Goal: Task Accomplishment & Management: Manage account settings

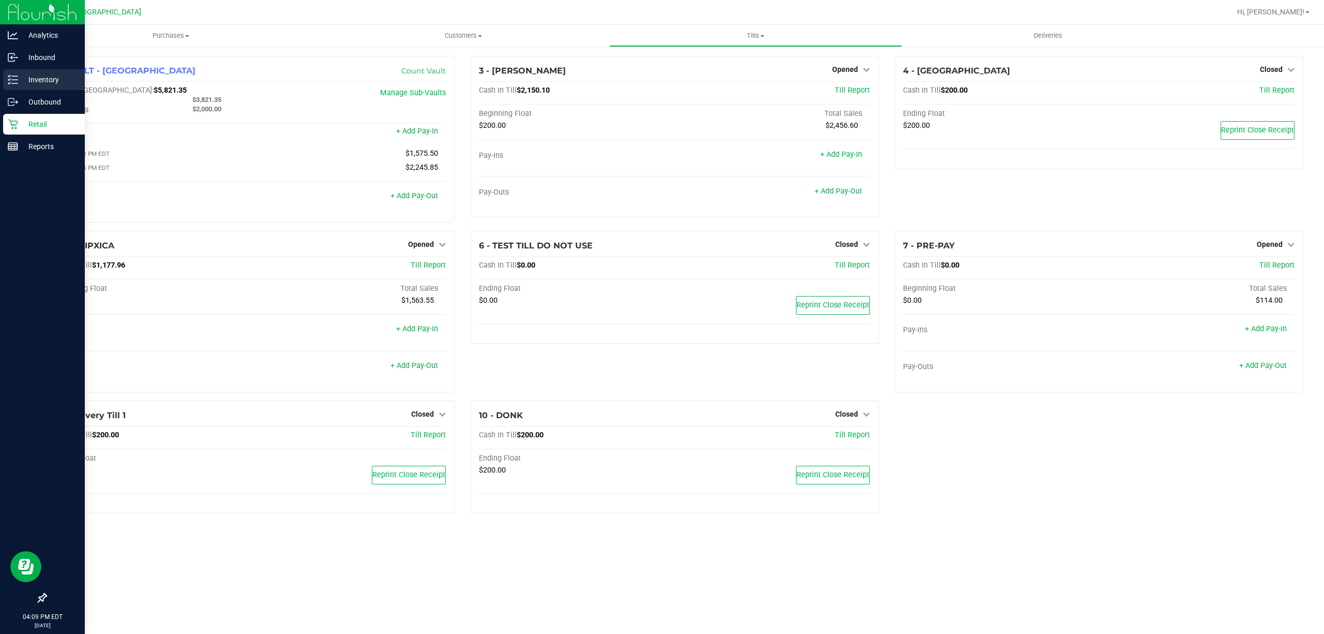
click at [5, 78] on div "Inventory" at bounding box center [44, 79] width 82 height 21
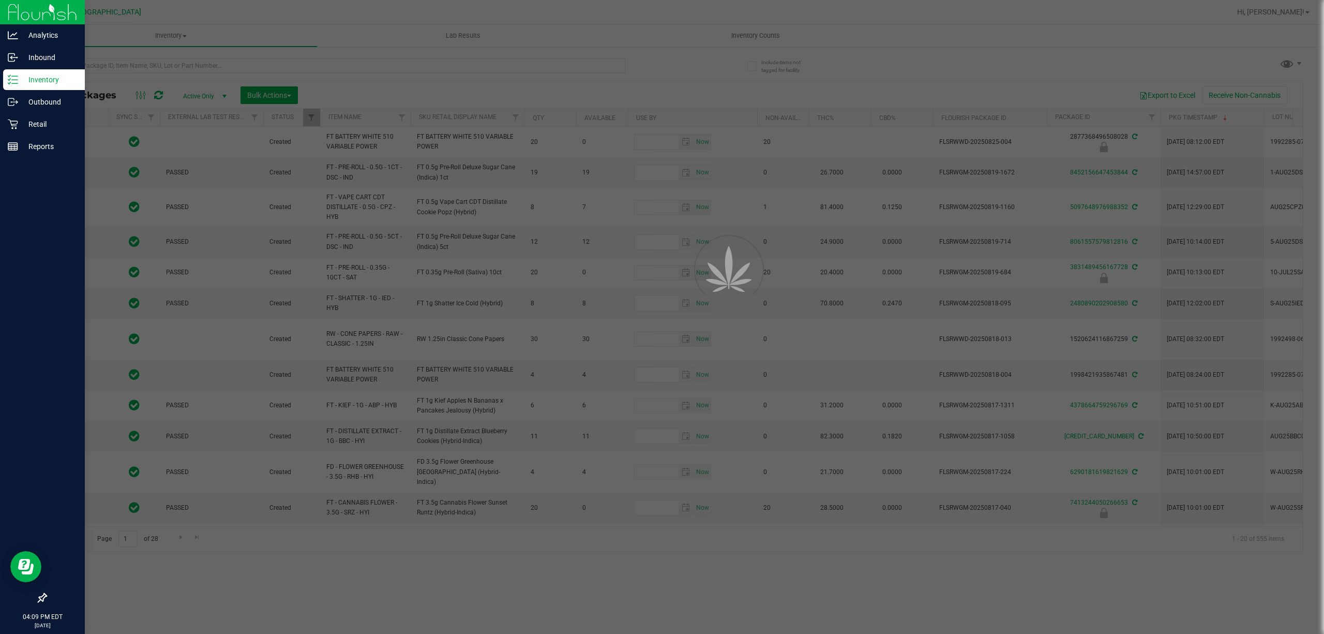
click at [286, 54] on div at bounding box center [662, 317] width 1324 height 634
click at [283, 61] on div at bounding box center [662, 317] width 1324 height 634
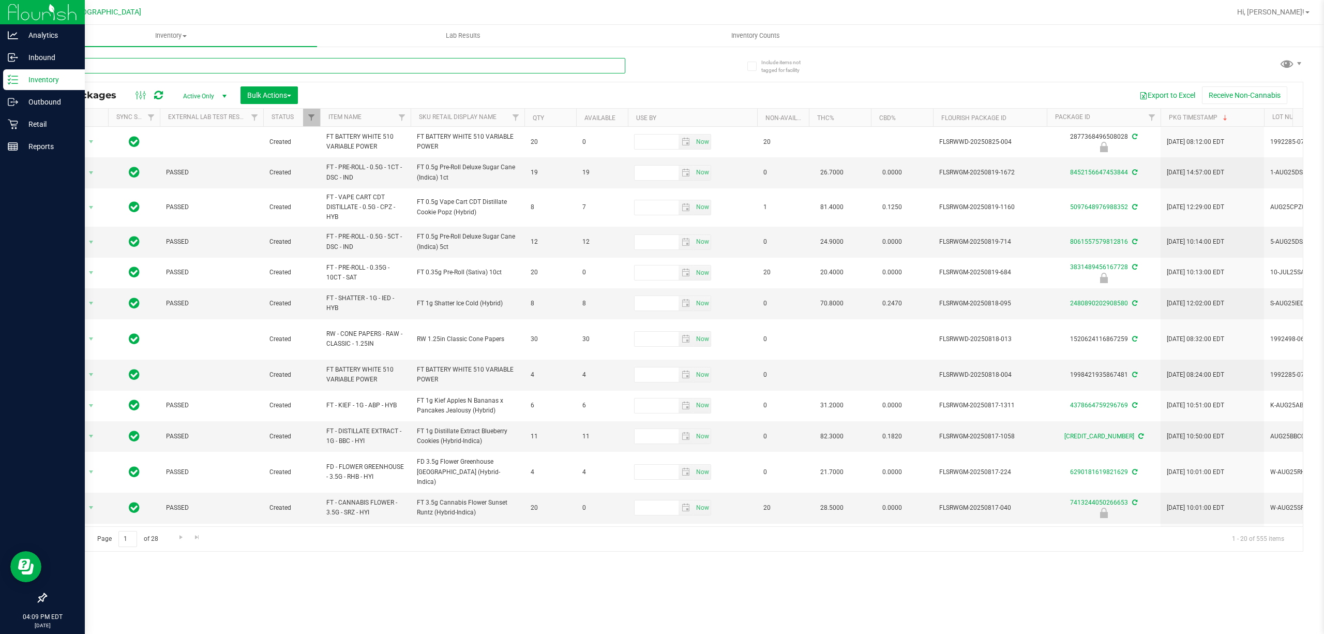
click at [286, 63] on input "text" at bounding box center [336, 66] width 580 height 16
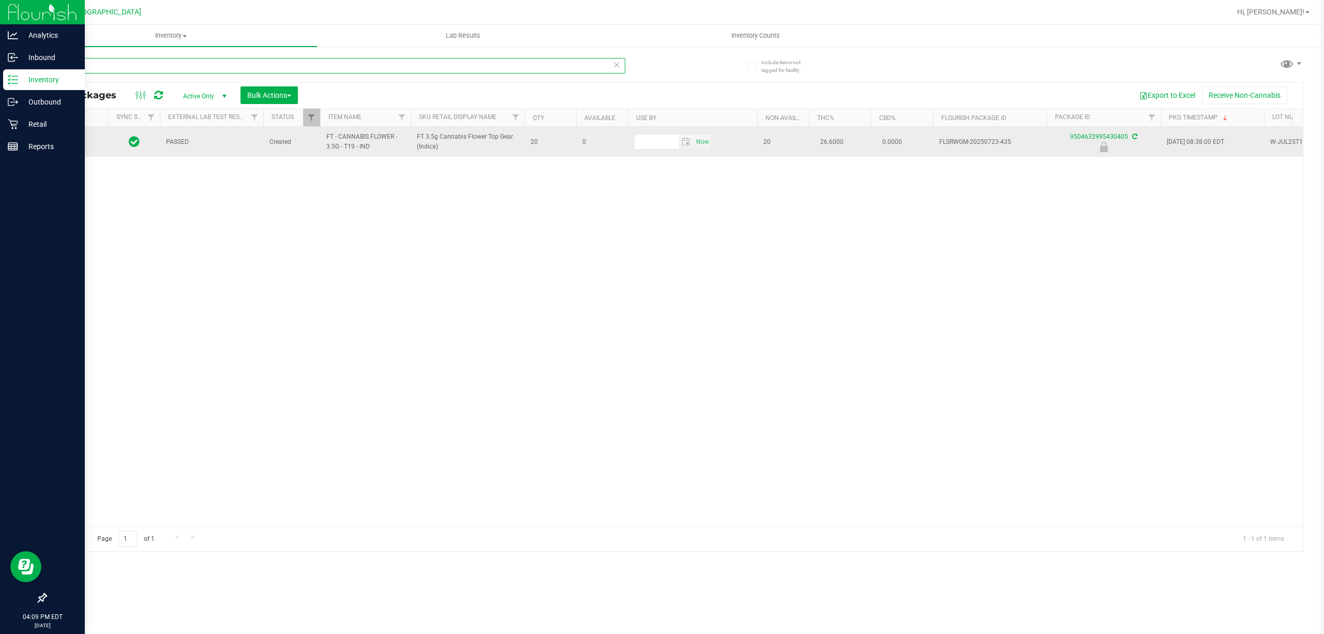
type input "-435"
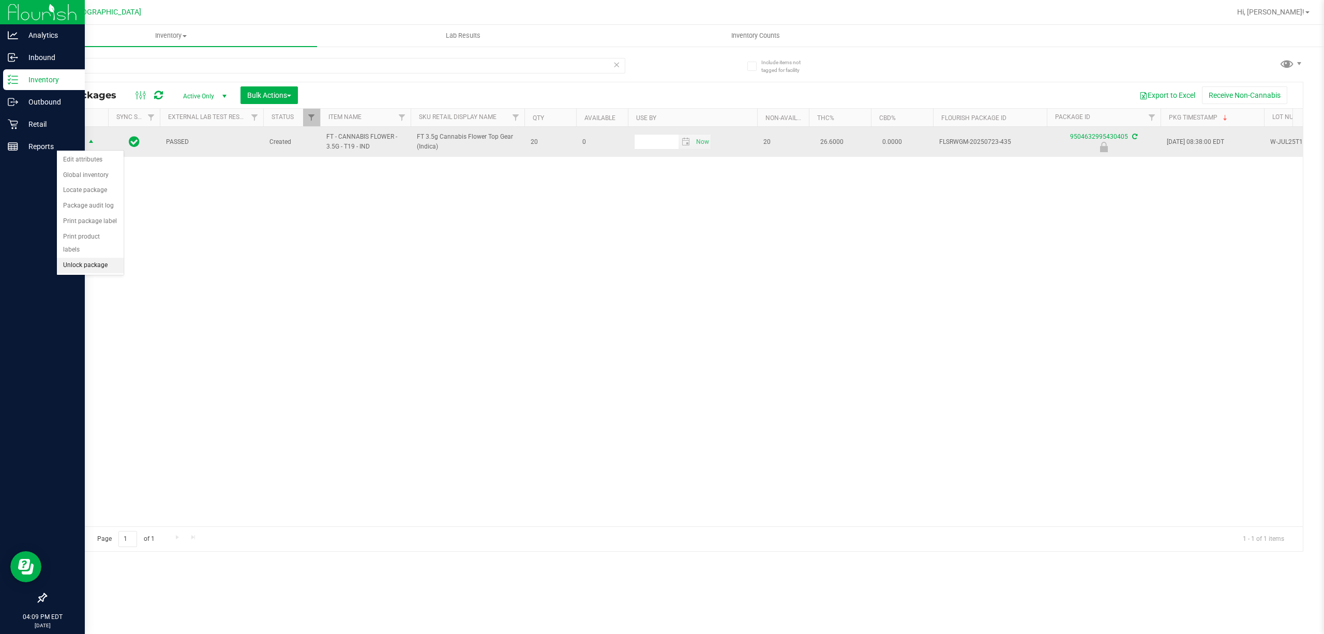
click at [83, 272] on li "Unlock package" at bounding box center [90, 266] width 67 height 16
click at [392, 286] on div "Inventory All packages All inventory Waste log Create inventory Lab Results Inv…" at bounding box center [674, 329] width 1299 height 609
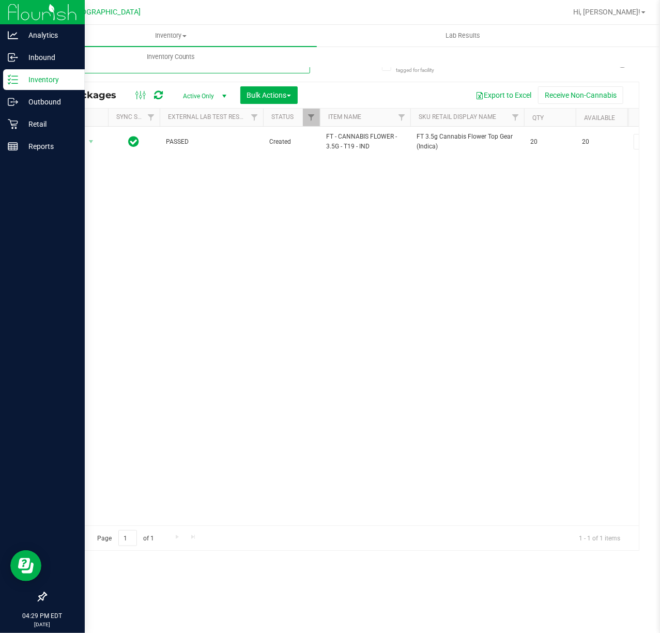
drag, startPoint x: 145, startPoint y: 71, endPoint x: -3, endPoint y: 67, distance: 148.5
click at [0, 67] on html "Analytics Inbound Inventory Outbound Retail Reports 04:29 PM EDT [DATE] 08/27 […" at bounding box center [330, 316] width 660 height 633
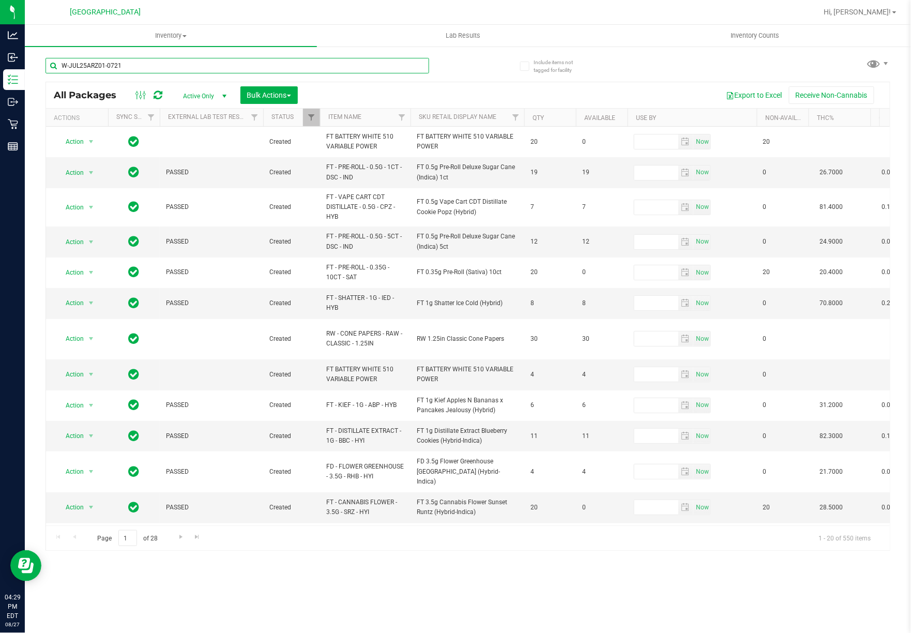
type input "W-JUL25ARZ01-0721"
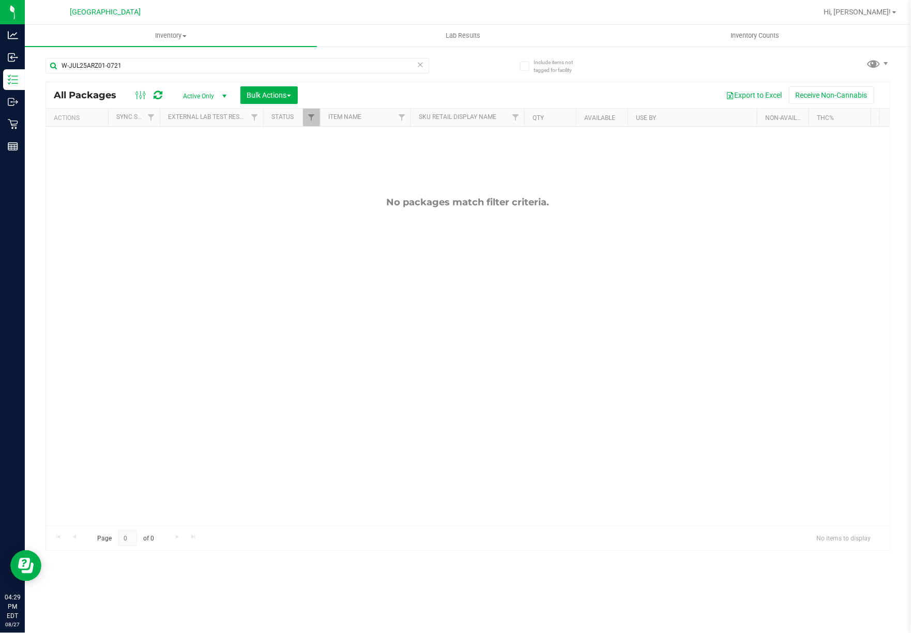
click at [222, 134] on div "No packages match filter criteria." at bounding box center [468, 361] width 844 height 469
click at [296, 222] on div "No packages match filter criteria." at bounding box center [468, 361] width 844 height 469
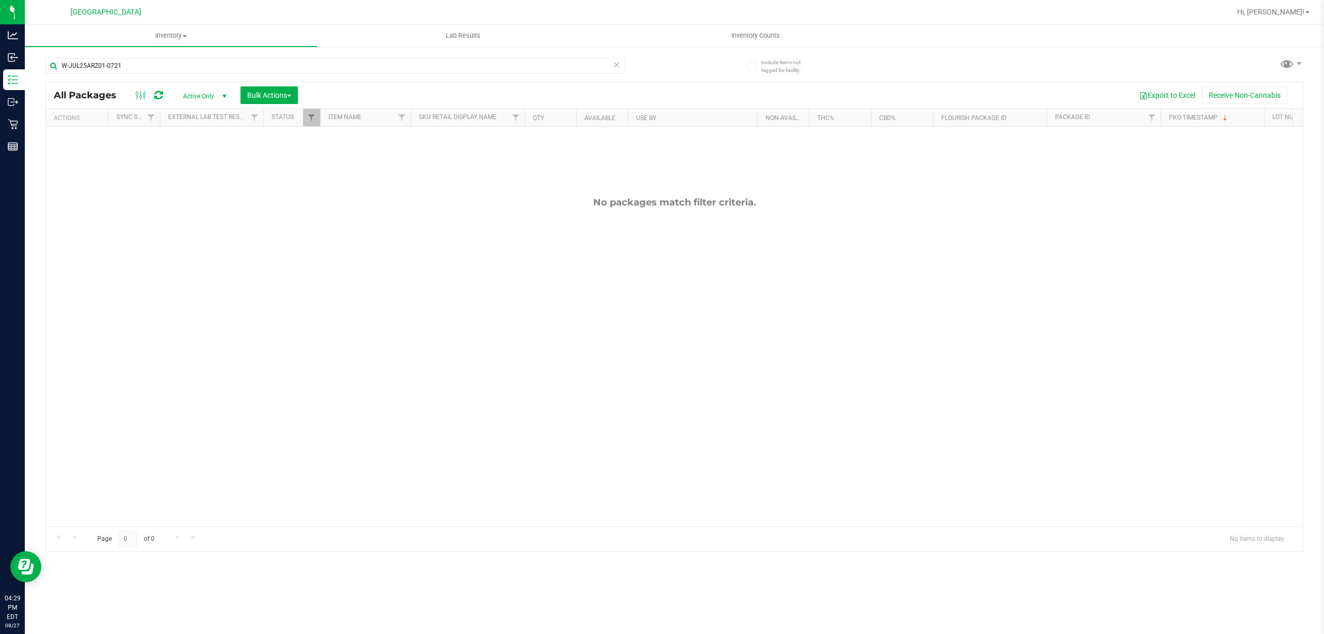
click at [683, 238] on div "No packages match filter criteria." at bounding box center [674, 361] width 1257 height 469
drag, startPoint x: 174, startPoint y: 62, endPoint x: 209, endPoint y: 104, distance: 54.7
click at [209, 104] on div "W-JUL25ARZ01-0721 All Packages Active Only Active Only Lab Samples Locked All E…" at bounding box center [675, 299] width 1258 height 503
click at [236, 213] on div "No packages match filter criteria." at bounding box center [674, 361] width 1257 height 469
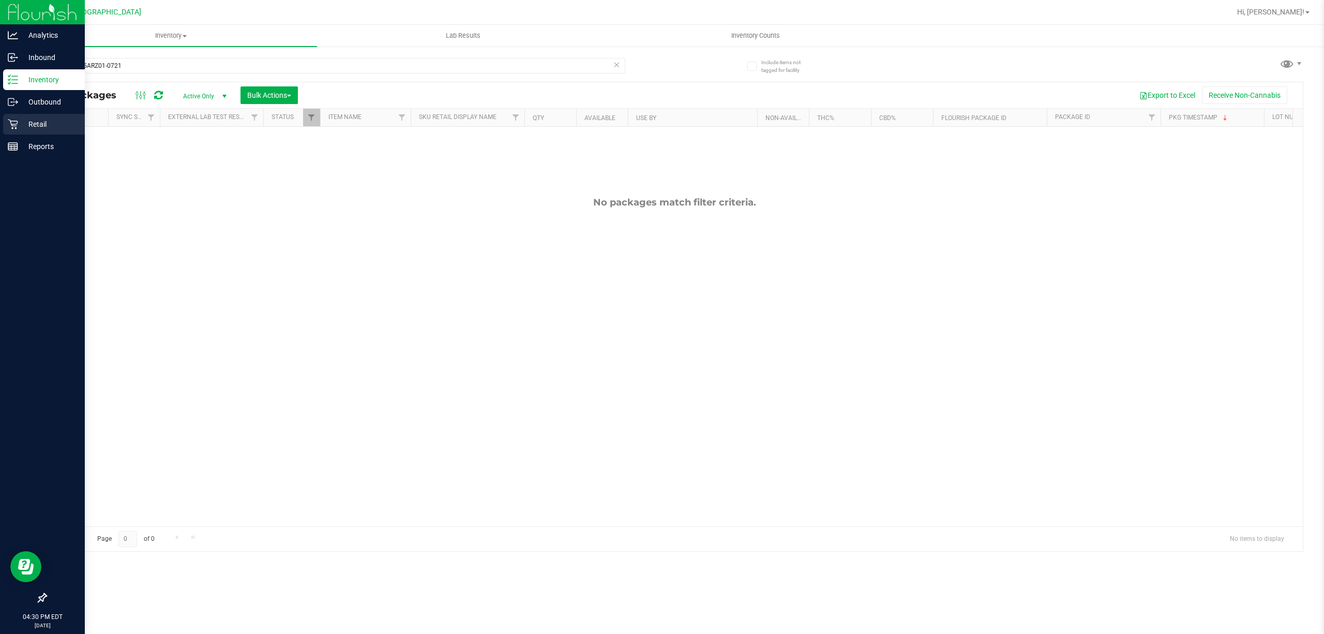
click at [42, 121] on p "Retail" at bounding box center [49, 124] width 62 height 12
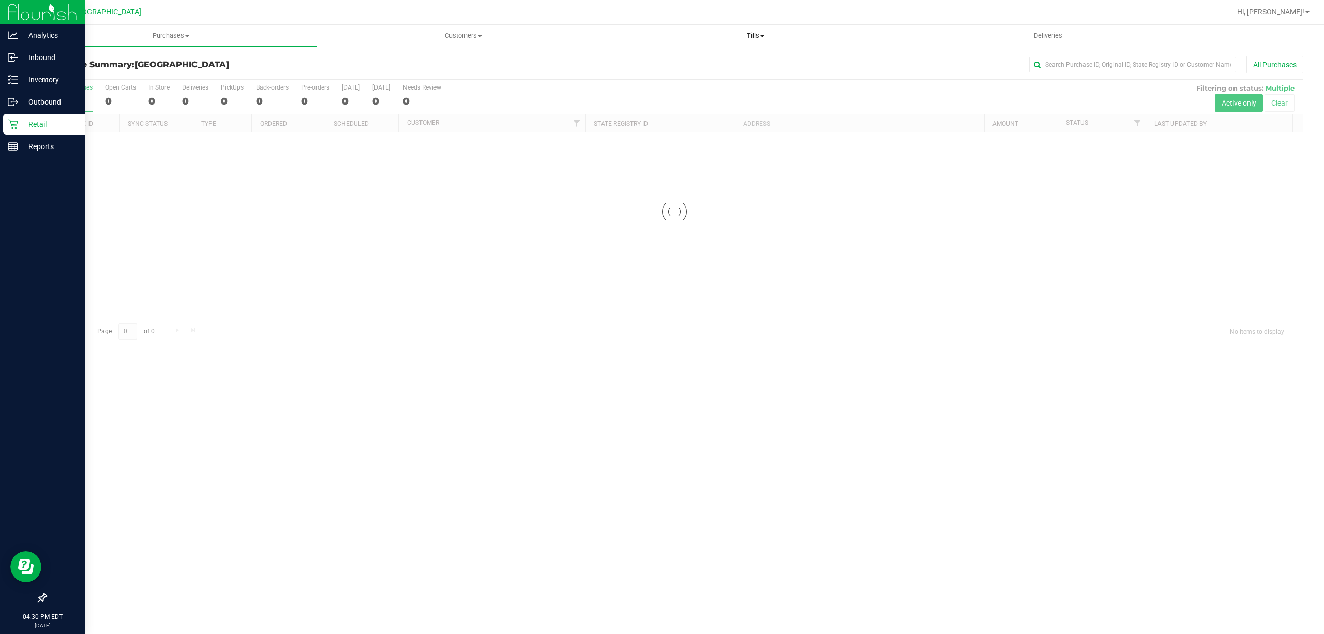
click at [749, 38] on span "Tills" at bounding box center [755, 35] width 291 height 9
click at [644, 65] on span "Manage tills" at bounding box center [644, 62] width 70 height 9
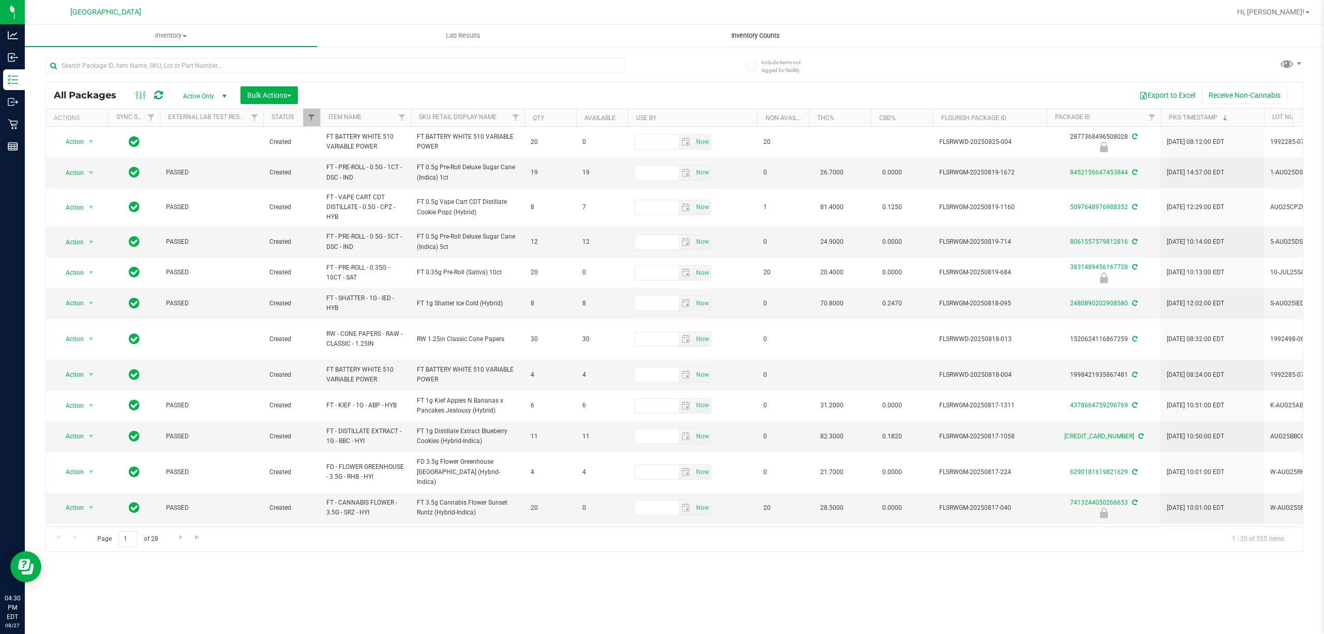
click at [774, 41] on uib-tab-heading "Inventory Counts" at bounding box center [755, 35] width 291 height 21
